Goal: Task Accomplishment & Management: Manage account settings

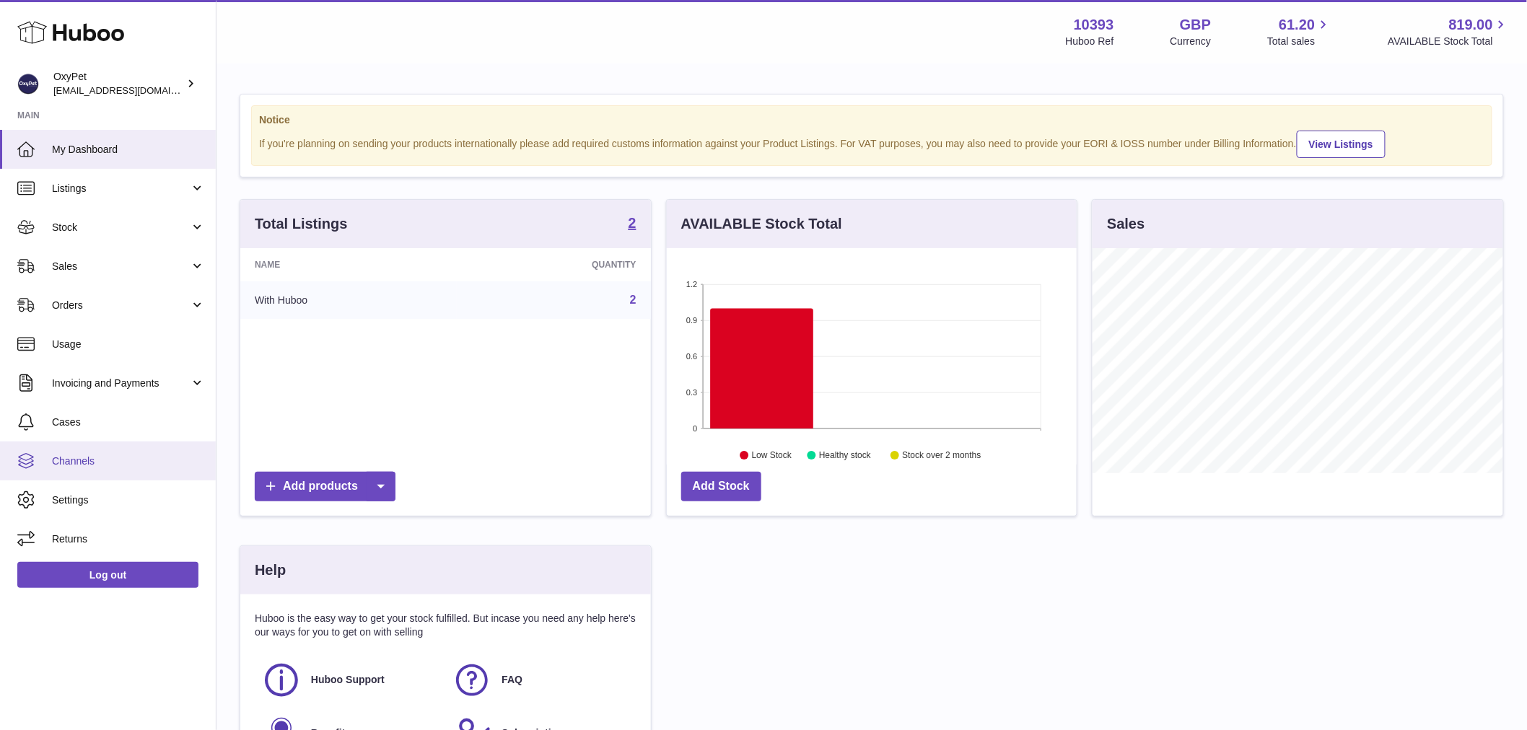
scroll to position [225, 410]
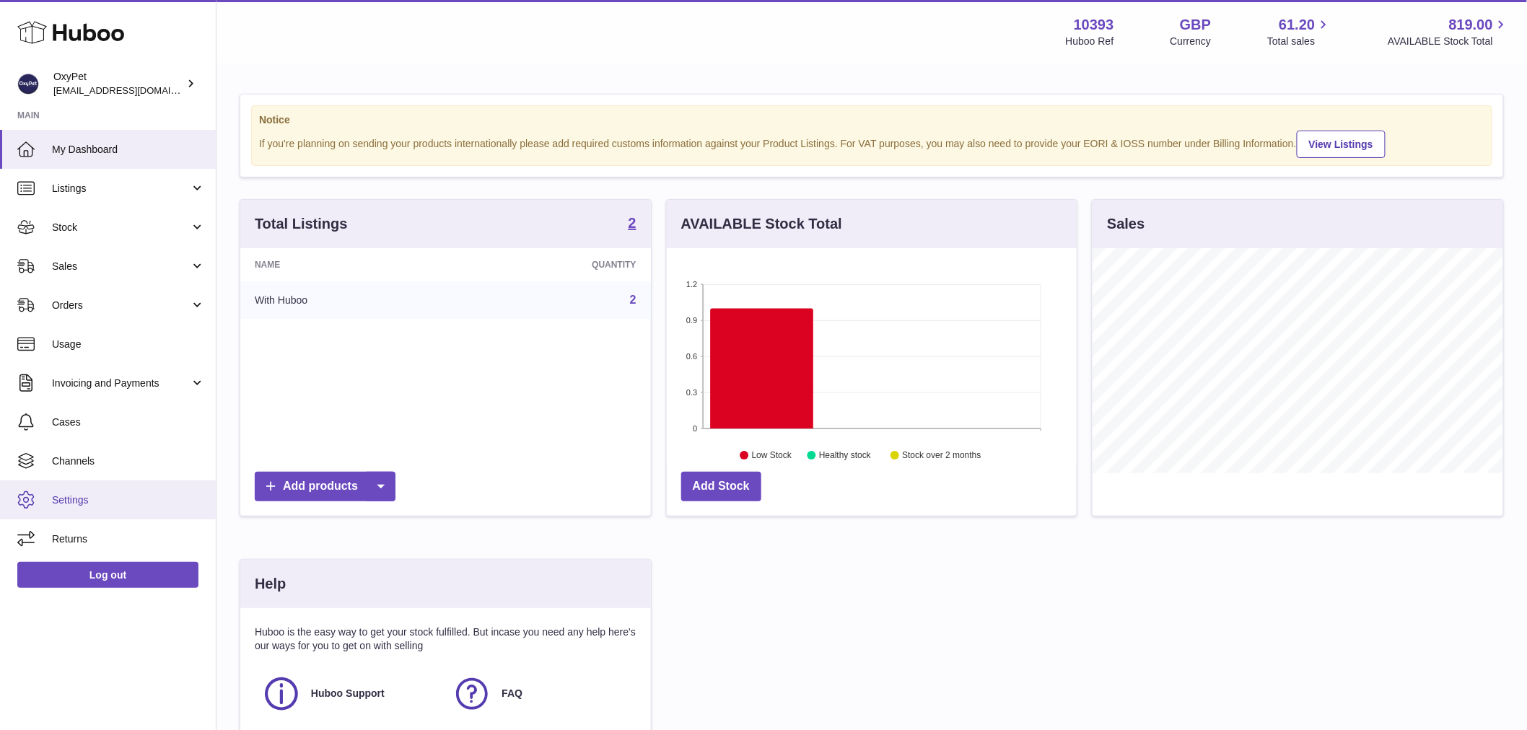
click at [100, 496] on span "Settings" at bounding box center [128, 500] width 153 height 14
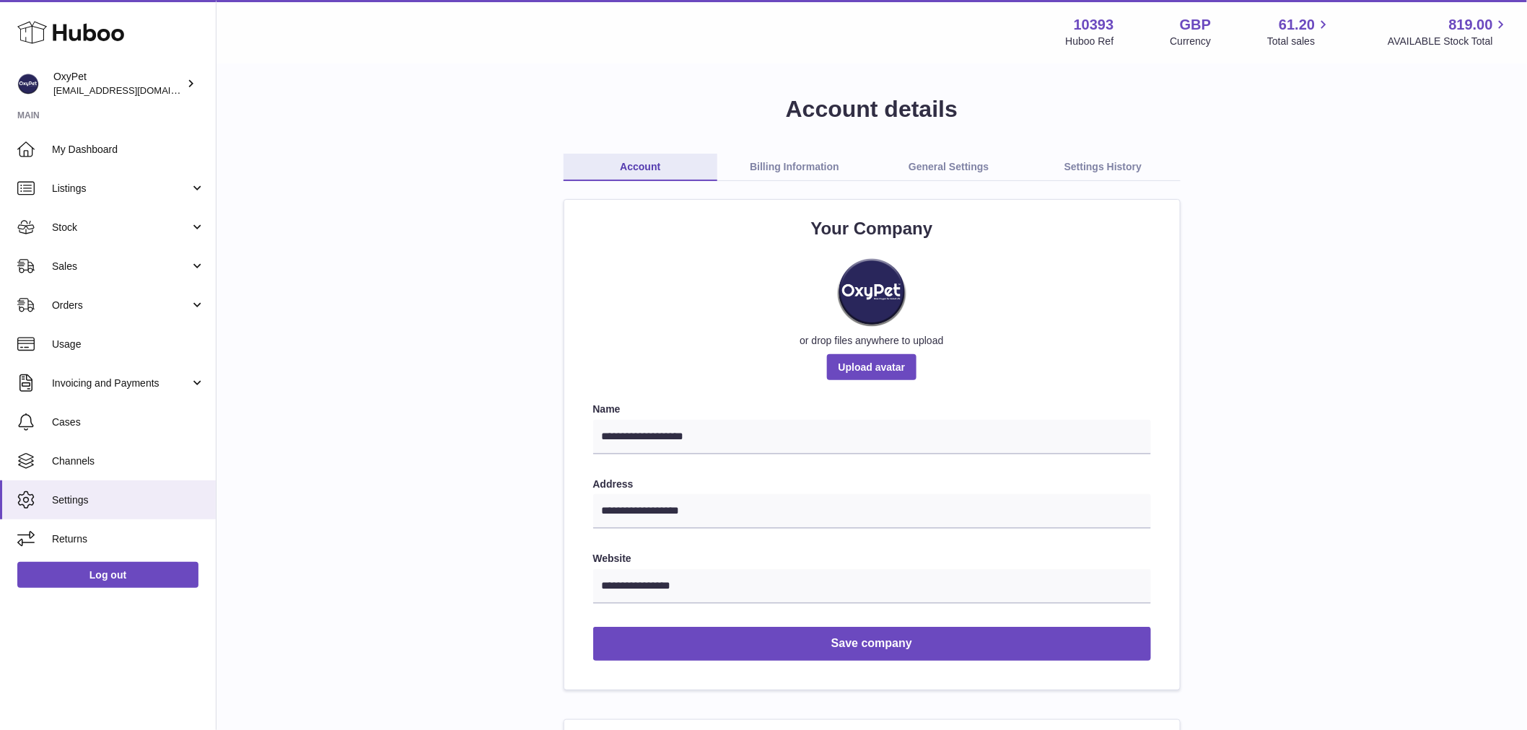
click at [828, 168] on link "Billing Information" at bounding box center [794, 167] width 154 height 27
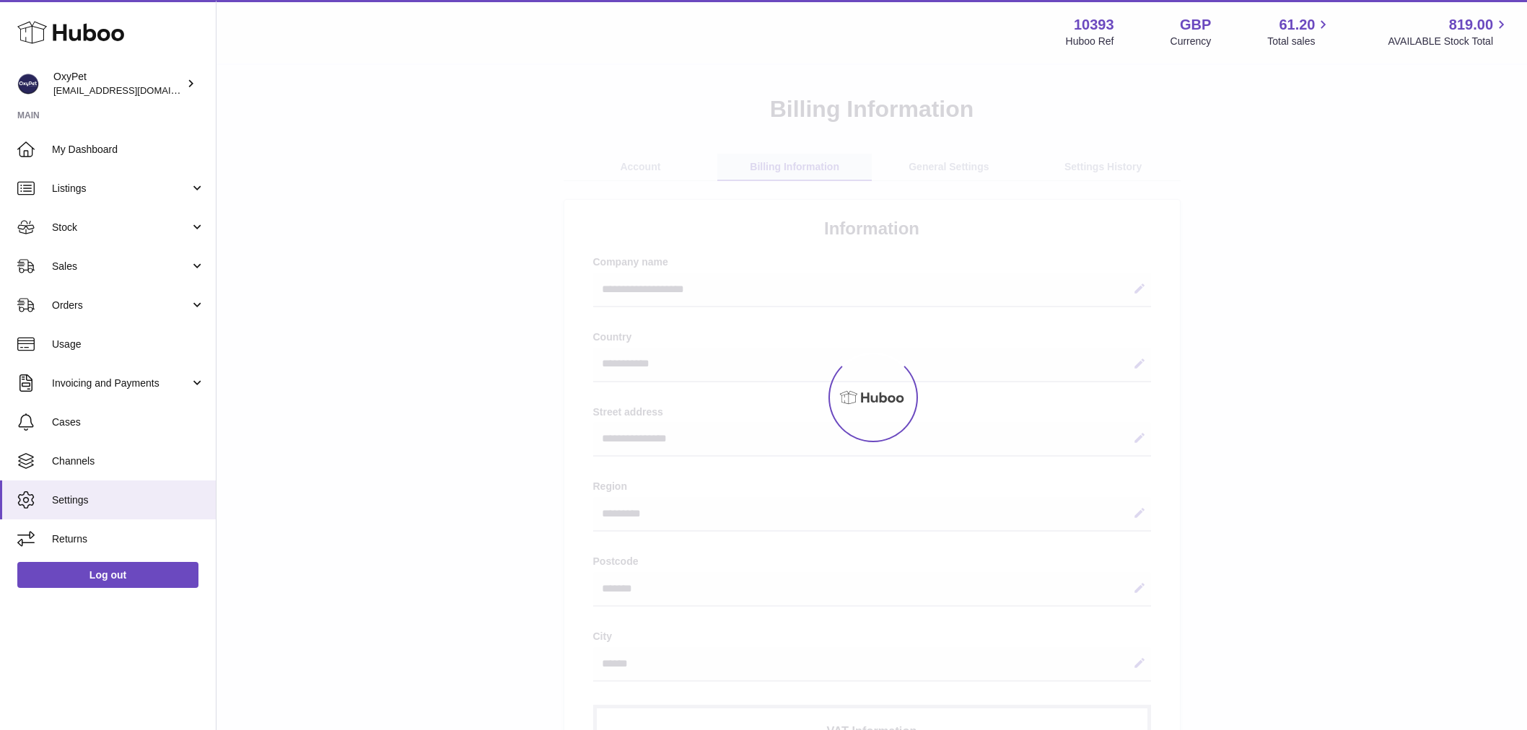
select select "**"
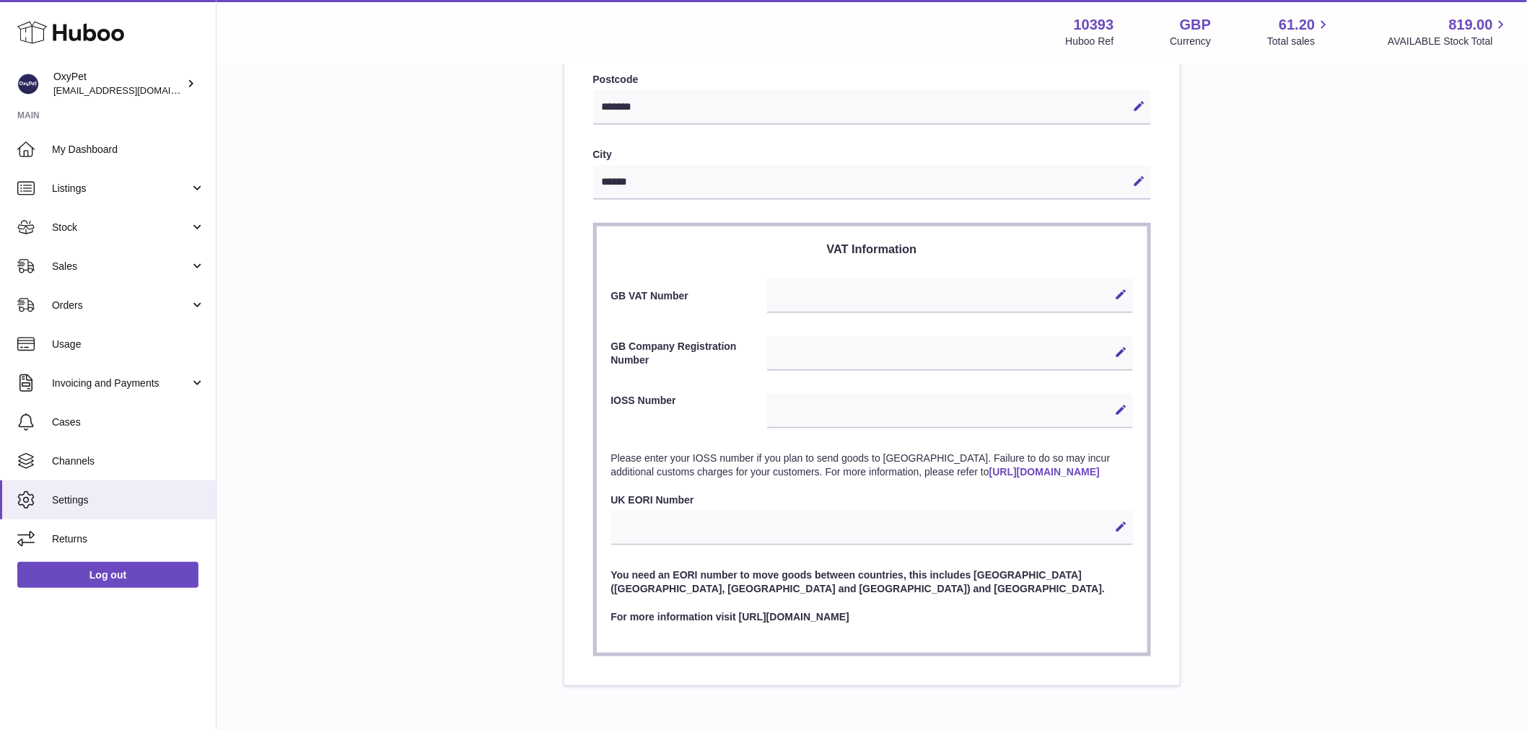
scroll to position [563, 0]
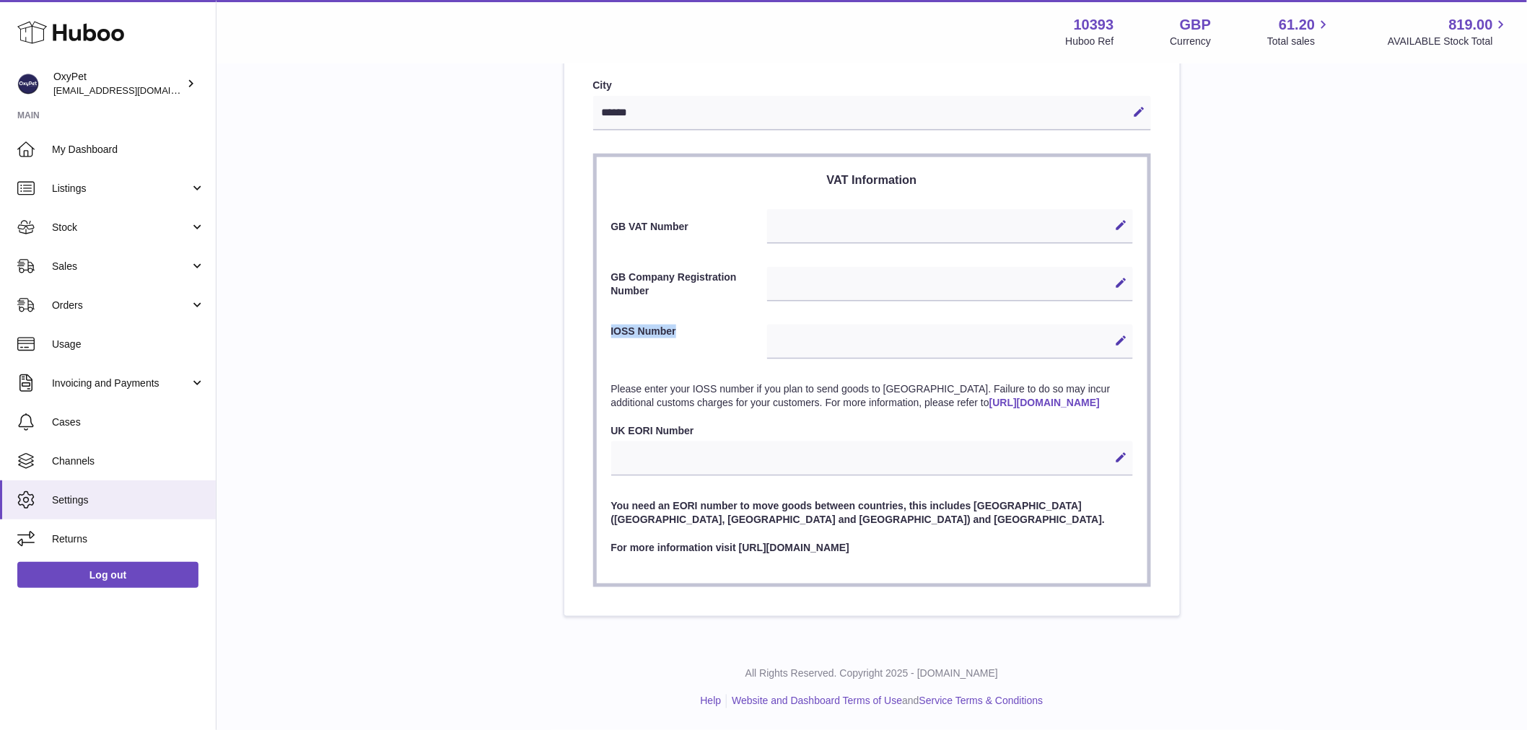
drag, startPoint x: 704, startPoint y: 328, endPoint x: 605, endPoint y: 322, distance: 99.7
click at [605, 322] on section "VAT Information GB VAT Number Edit Cancel Save GB Company Registration Number E…" at bounding box center [872, 370] width 558 height 433
click at [106, 190] on span "Listings" at bounding box center [121, 189] width 138 height 14
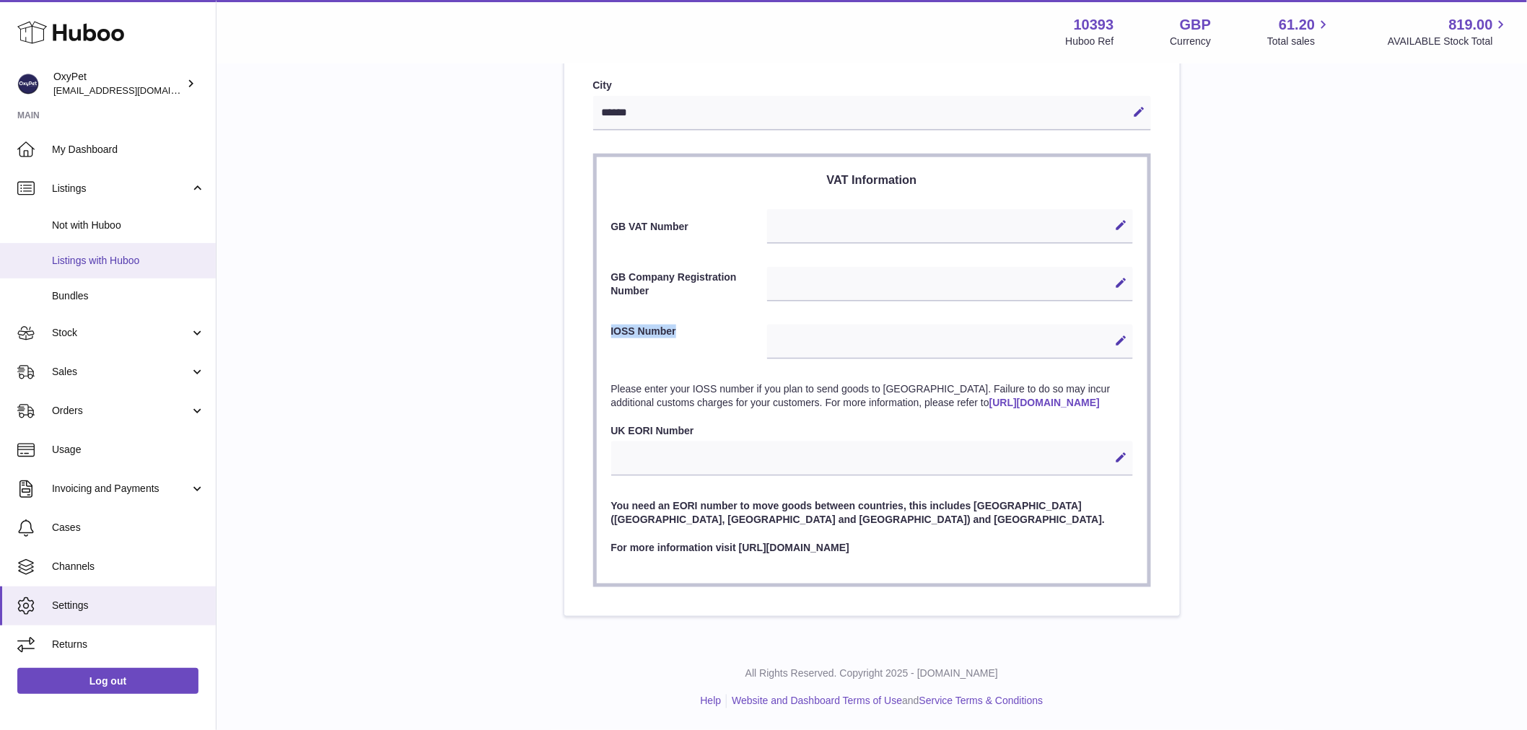
click at [139, 270] on link "Listings with Huboo" at bounding box center [108, 260] width 216 height 35
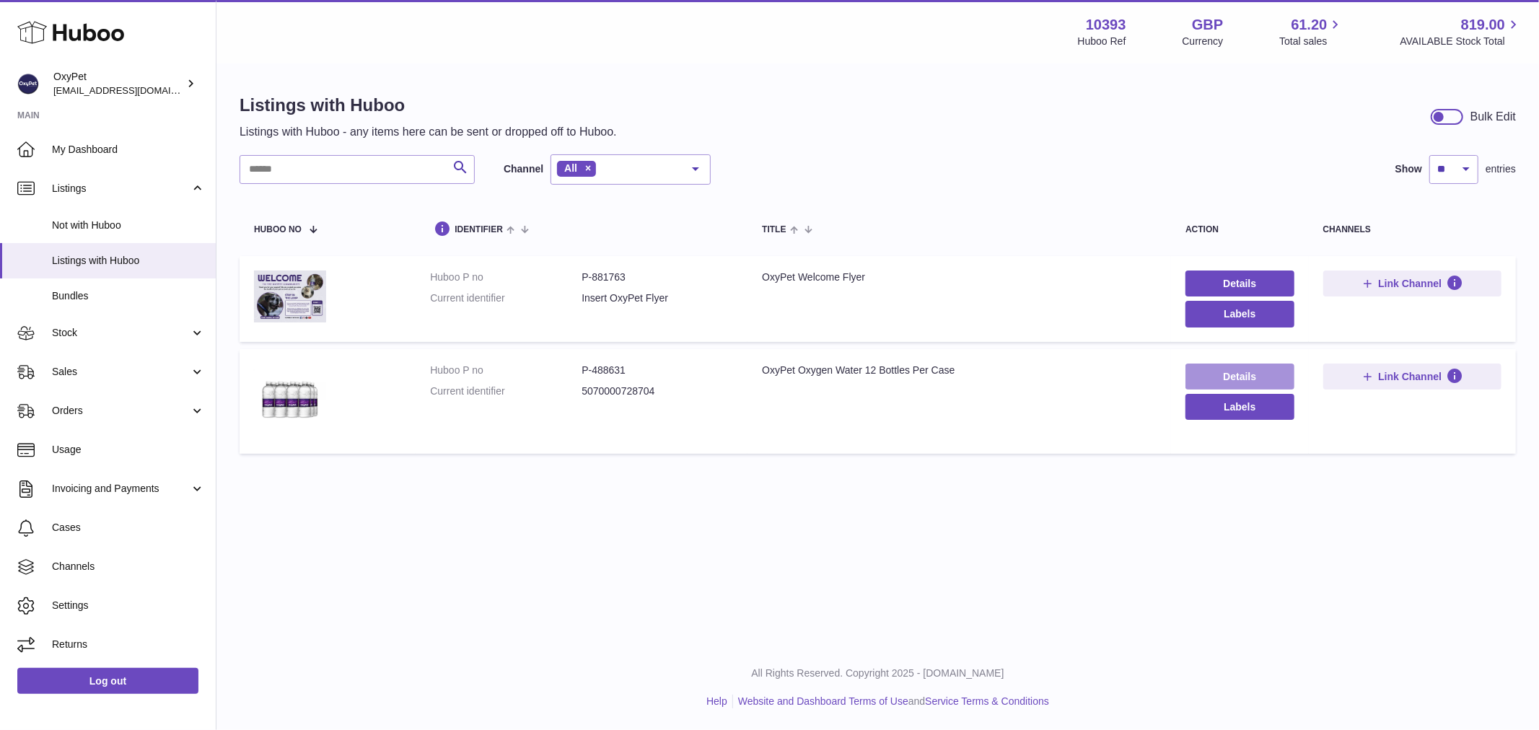
click at [1256, 372] on link "Details" at bounding box center [1239, 377] width 108 height 26
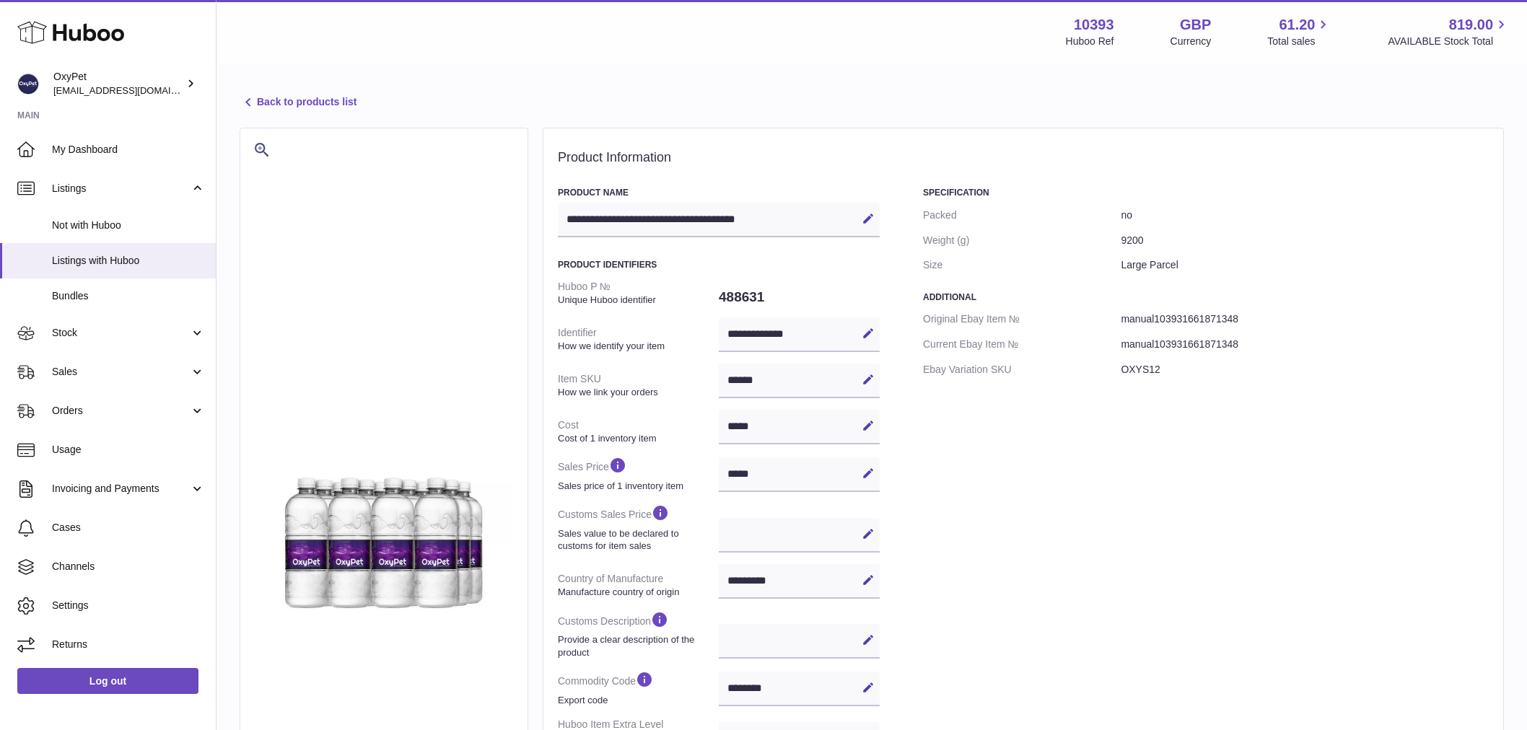
select select "***"
select select "****"
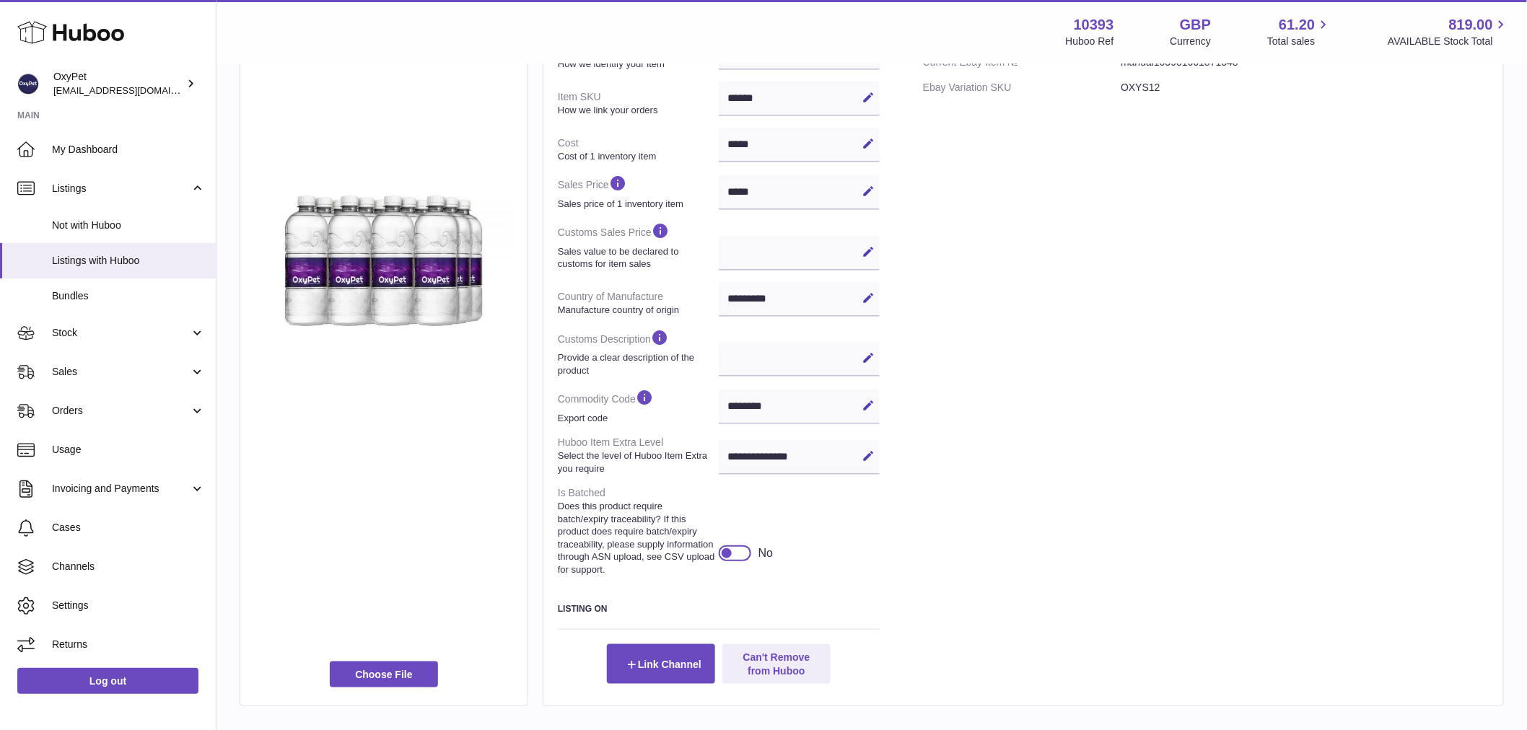
scroll to position [320, 0]
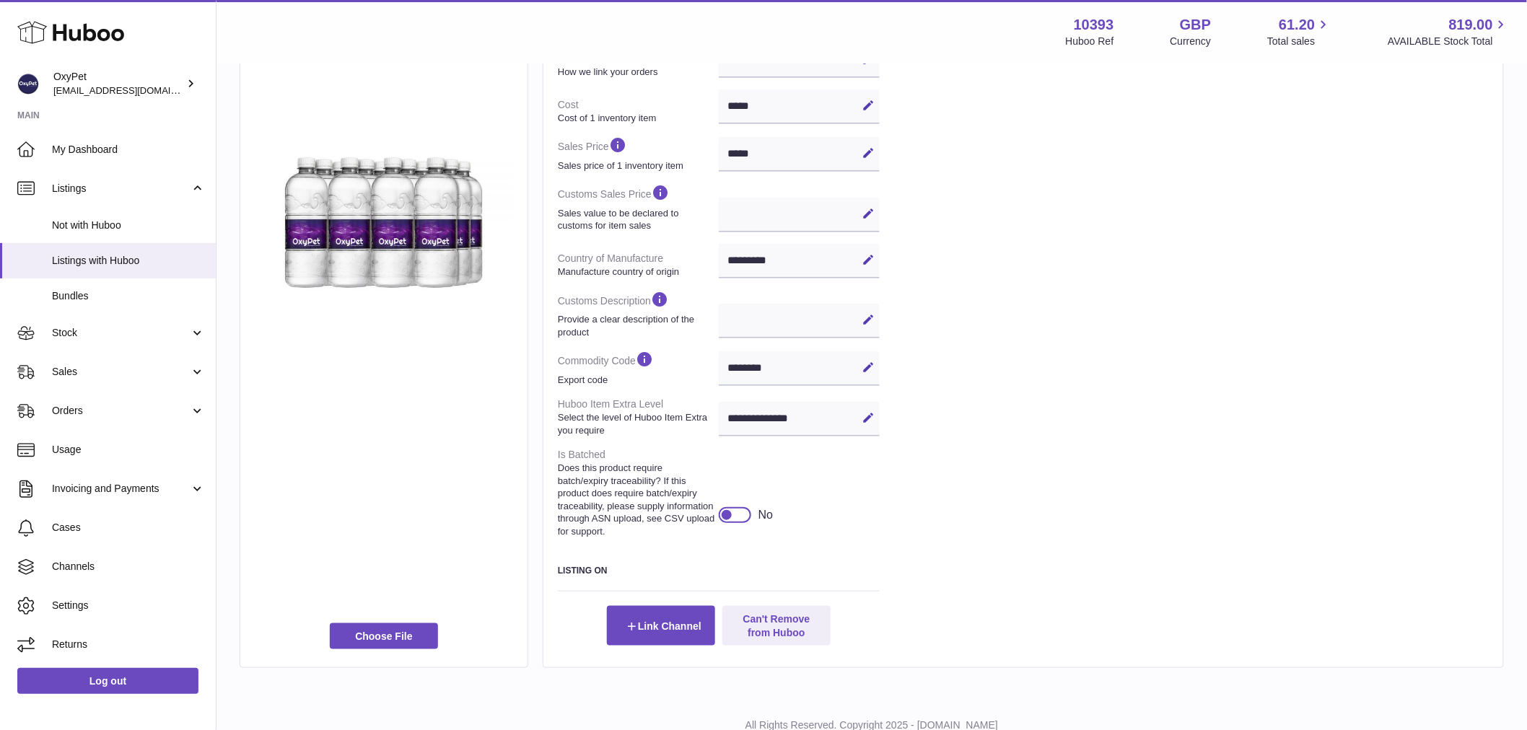
click at [624, 300] on dt "Customs Description Provide a clear description of the product" at bounding box center [638, 314] width 161 height 60
click at [628, 252] on dt "Country of Manufacture Manufacture country of origin" at bounding box center [638, 265] width 161 height 38
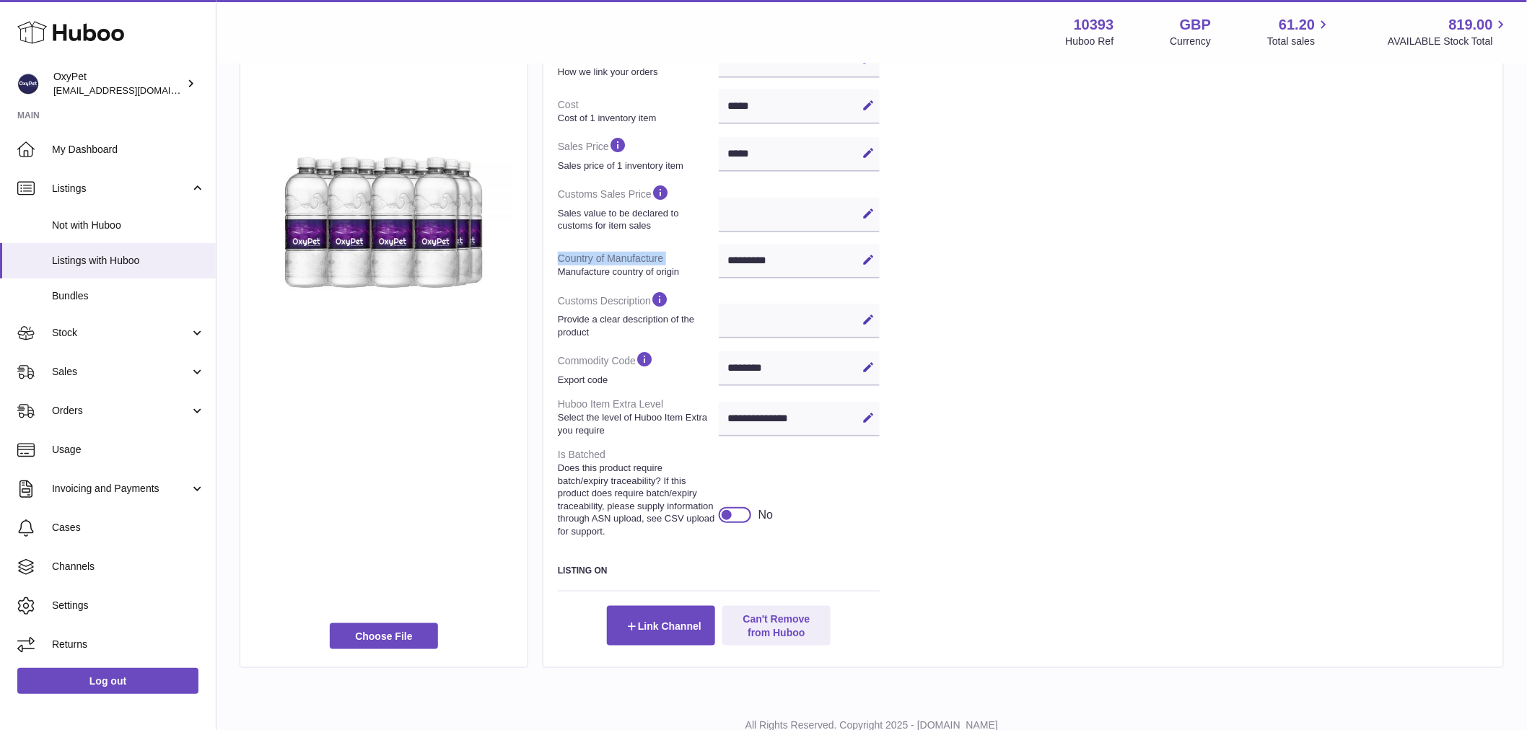
click at [628, 252] on dt "Country of Manufacture Manufacture country of origin" at bounding box center [638, 265] width 161 height 38
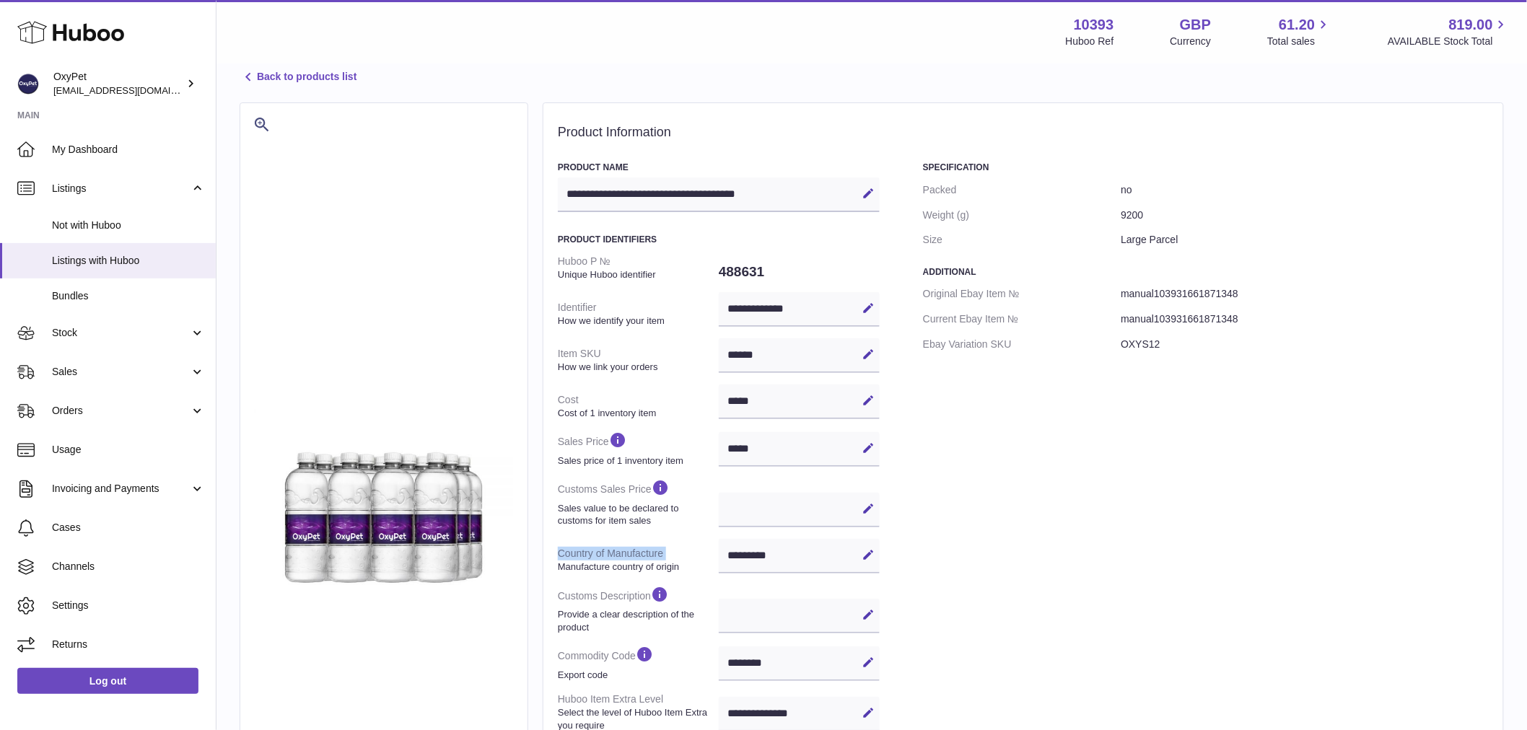
scroll to position [0, 0]
